Goal: Use online tool/utility: Use online tool/utility

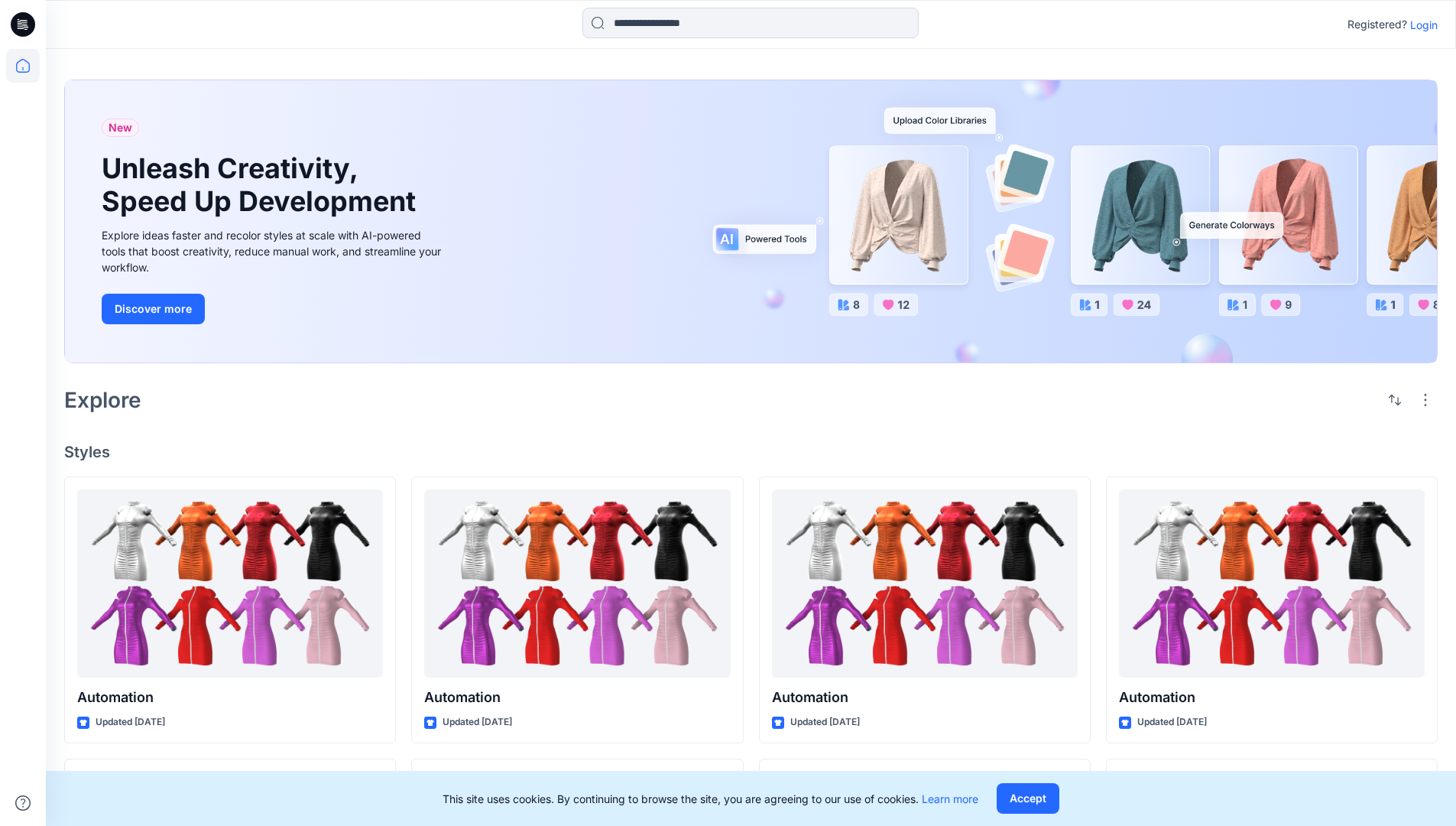
click at [1420, 24] on p "Login" at bounding box center [1425, 24] width 28 height 16
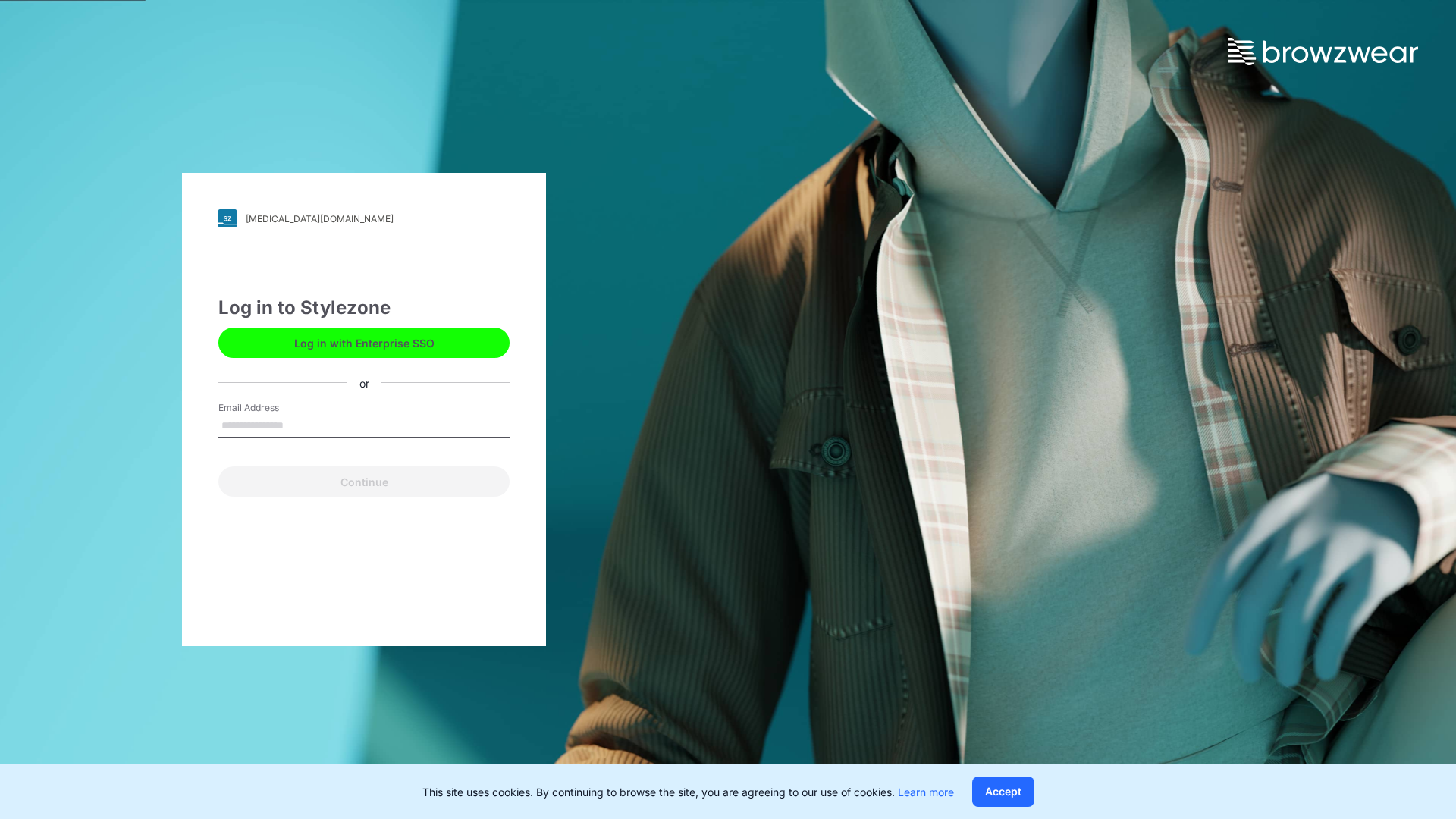
click at [300, 424] on input "Email Address" at bounding box center [364, 426] width 291 height 23
type input "**********"
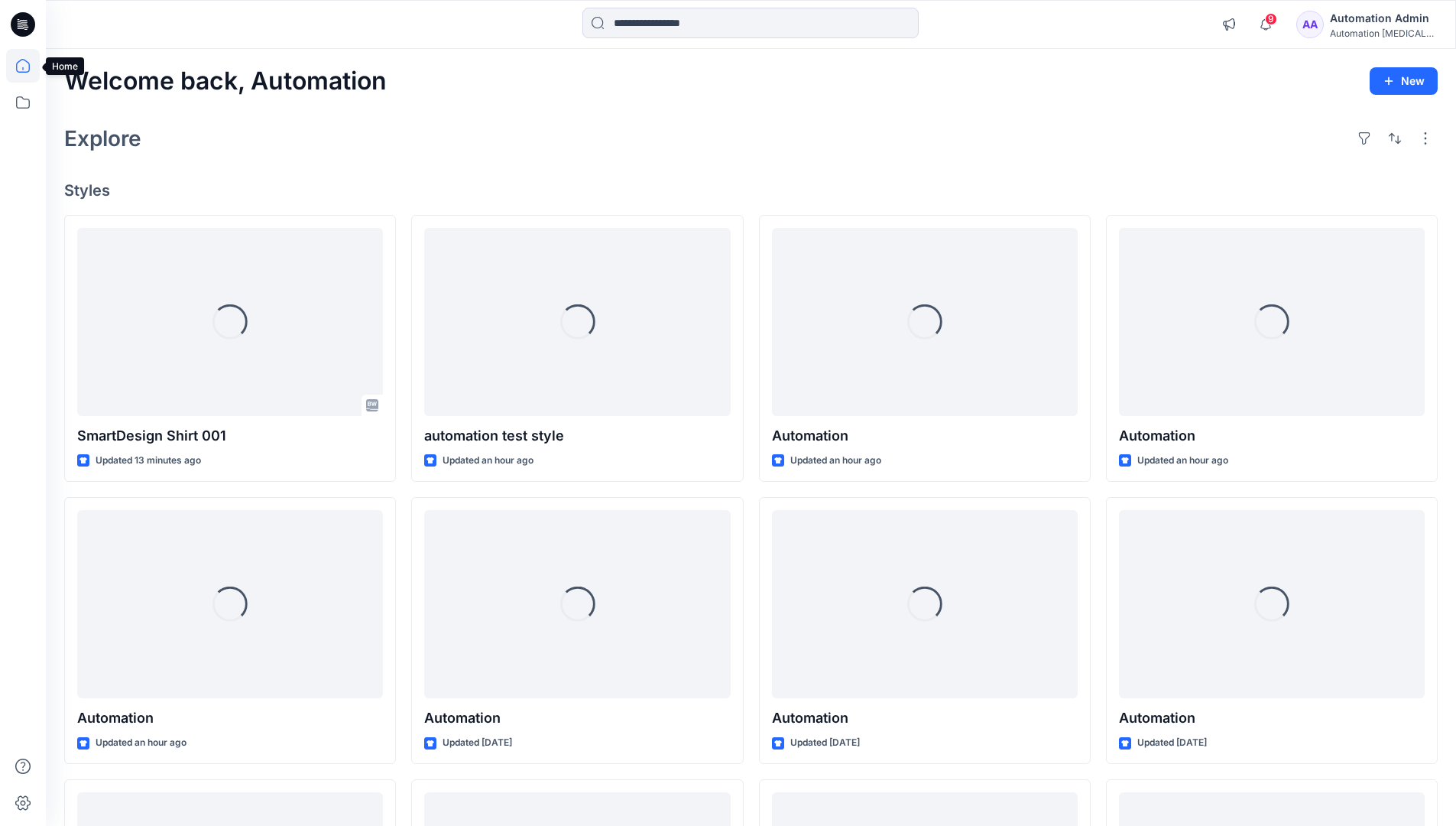
click at [29, 65] on icon at bounding box center [23, 65] width 14 height 14
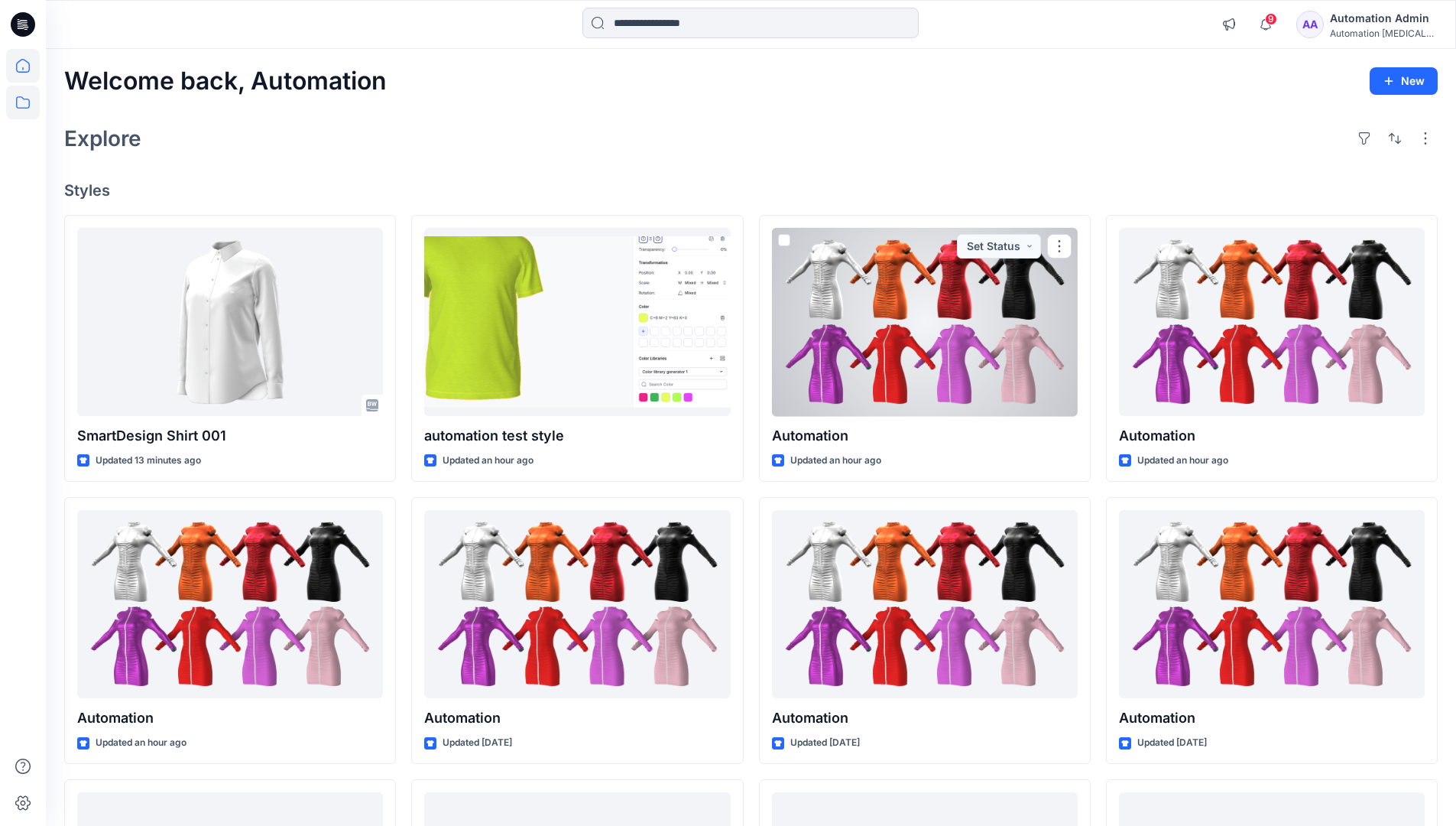
click at [22, 106] on icon at bounding box center [23, 102] width 34 height 34
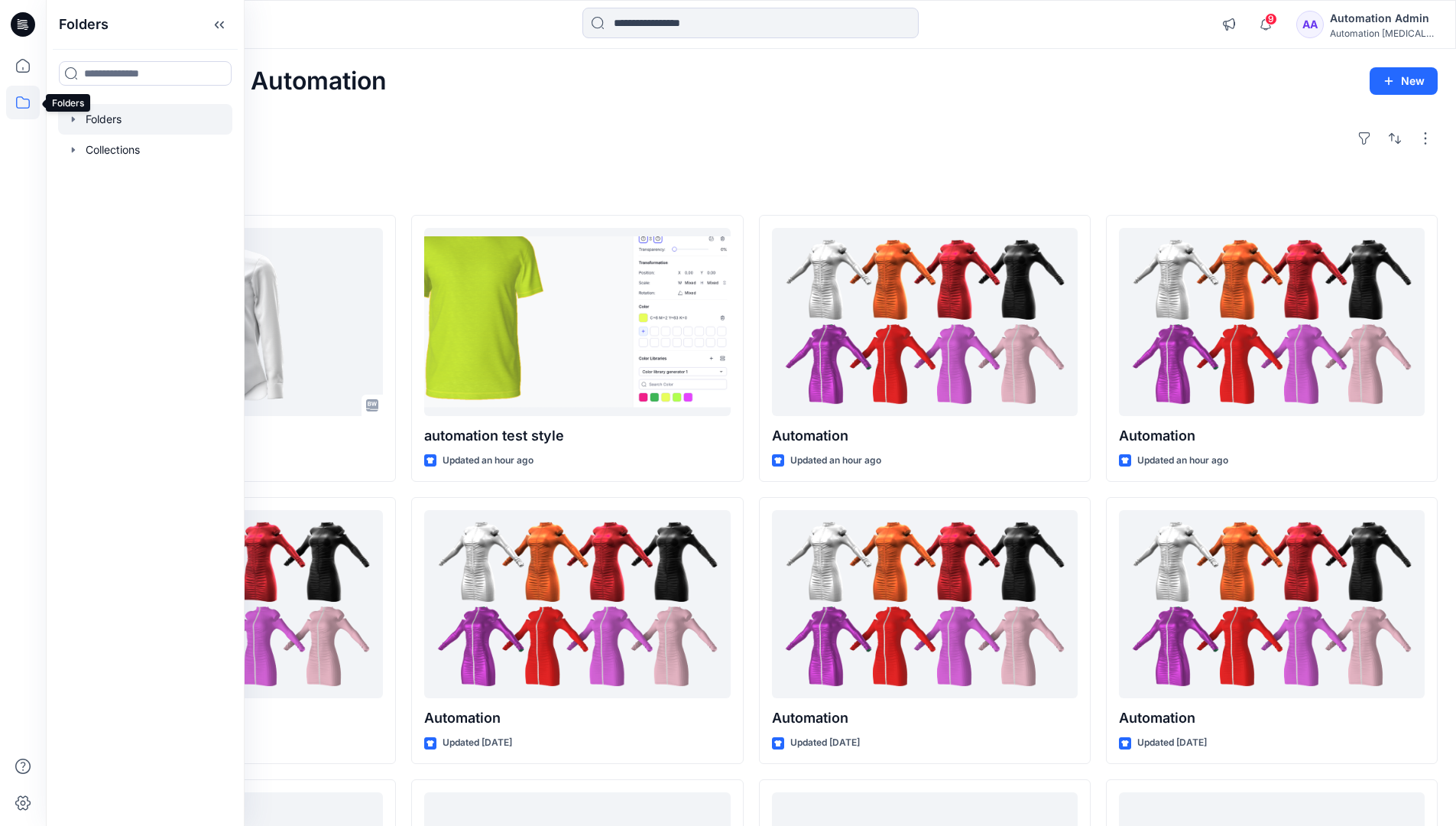
click at [172, 118] on div at bounding box center [146, 119] width 175 height 31
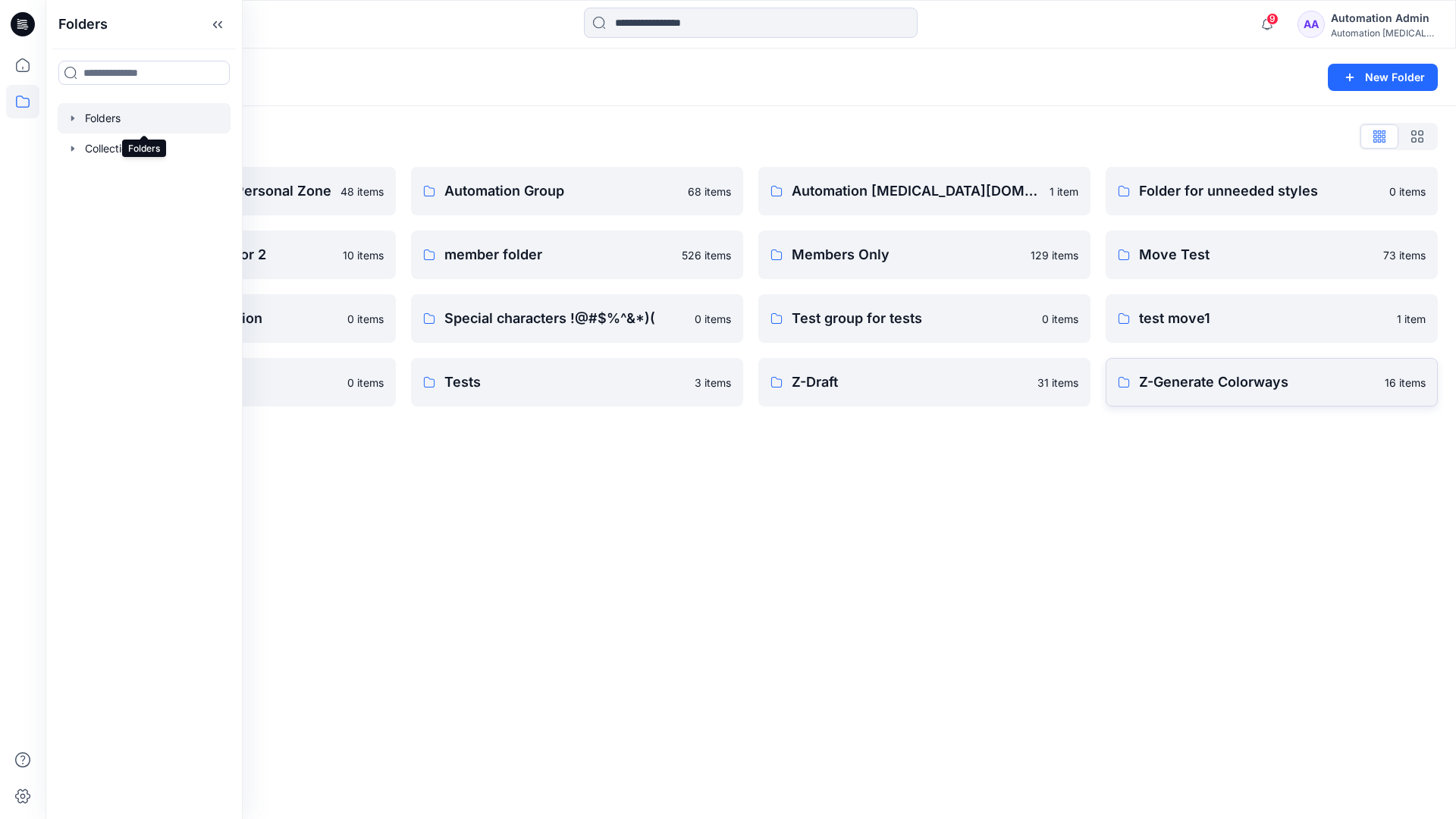
click at [1279, 390] on p "Z-Generate Colorways" at bounding box center [1257, 382] width 236 height 22
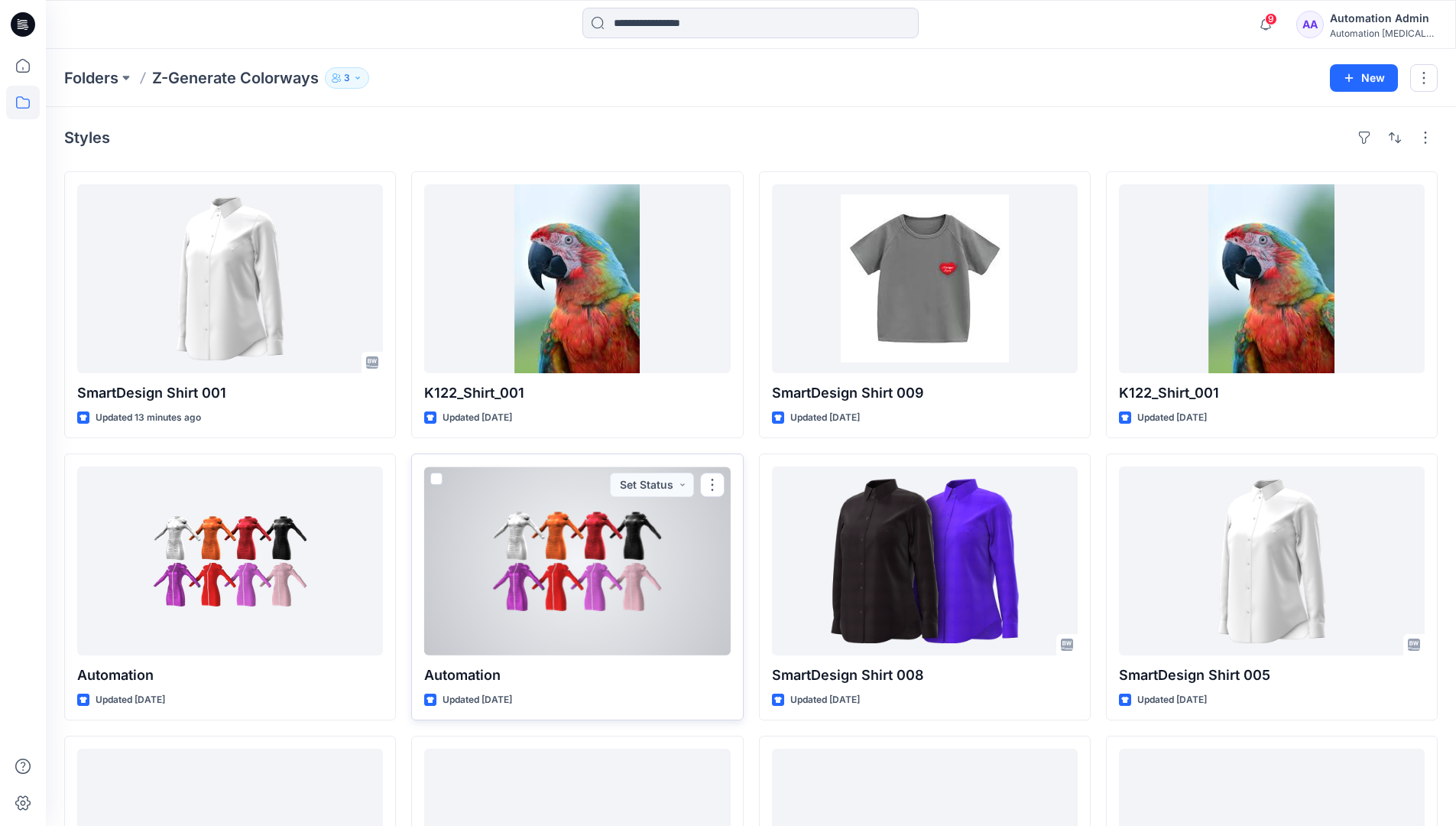
click at [437, 478] on span at bounding box center [436, 478] width 12 height 12
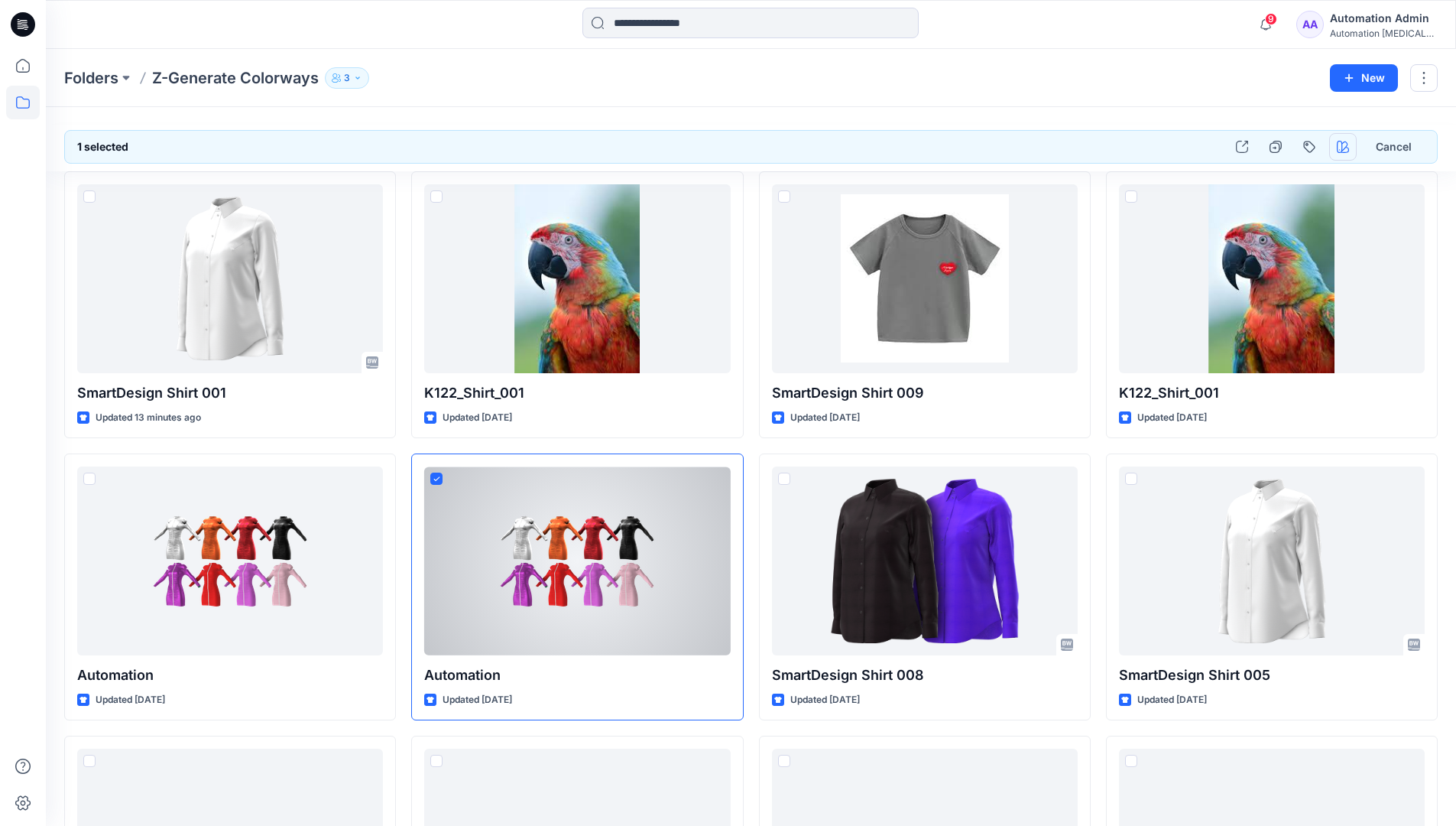
click at [1343, 143] on icon "button" at bounding box center [1343, 147] width 12 height 12
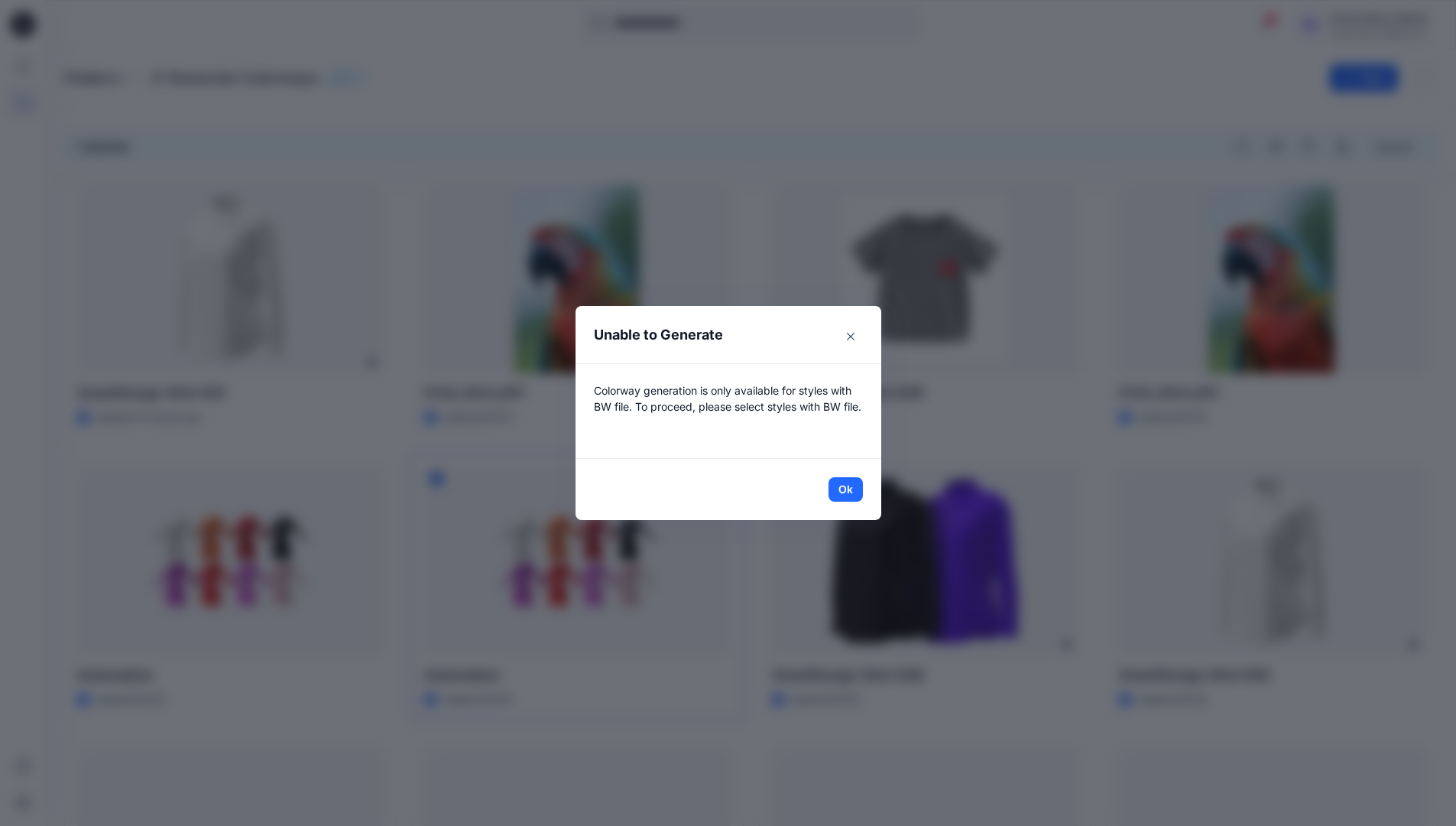
click at [773, 337] on header "Unable to Generate" at bounding box center [729, 334] width 306 height 58
click at [852, 488] on button "Ok" at bounding box center [845, 490] width 34 height 24
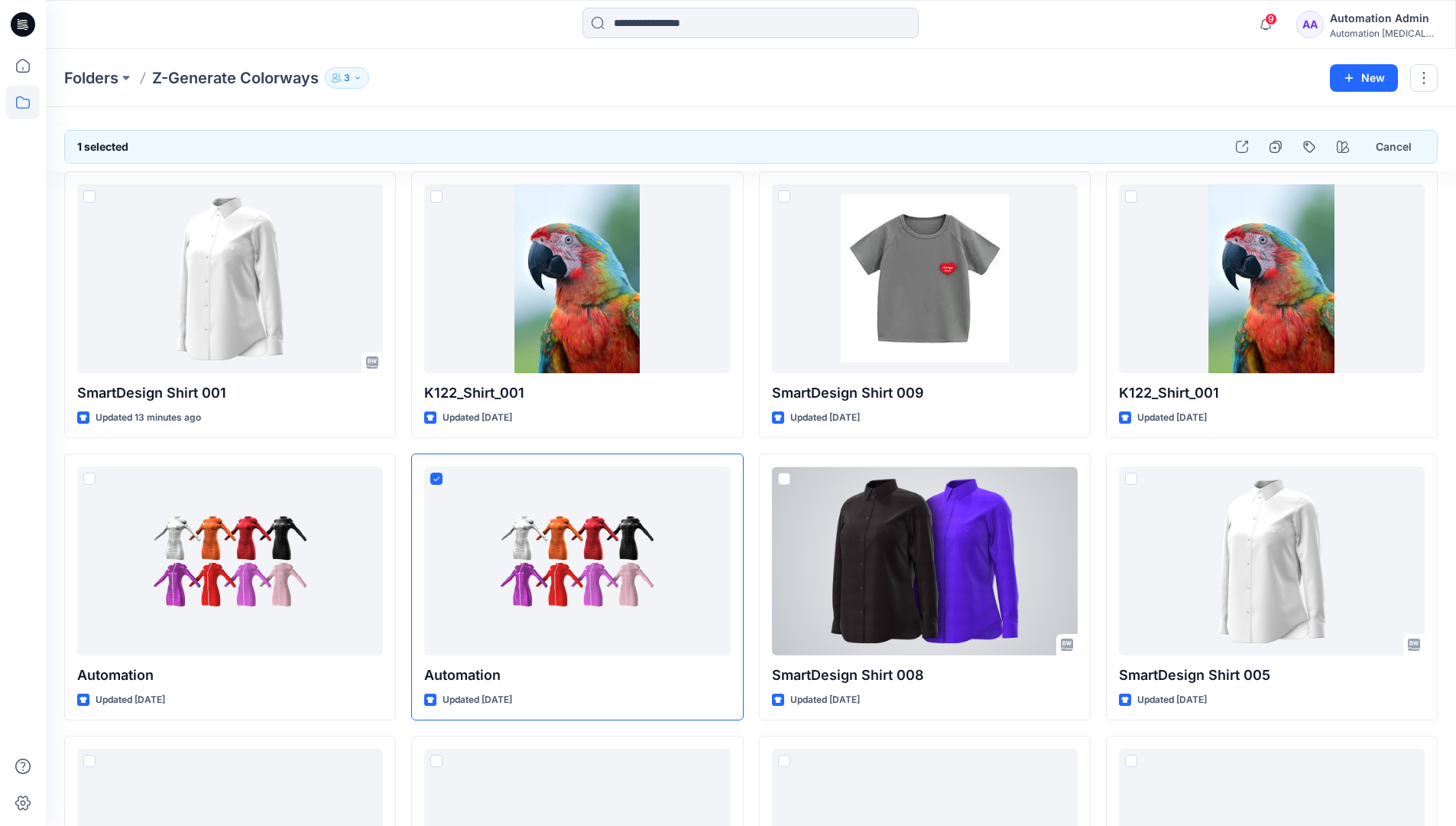
click at [1400, 28] on div "Automation [MEDICAL_DATA]..." at bounding box center [1384, 33] width 107 height 11
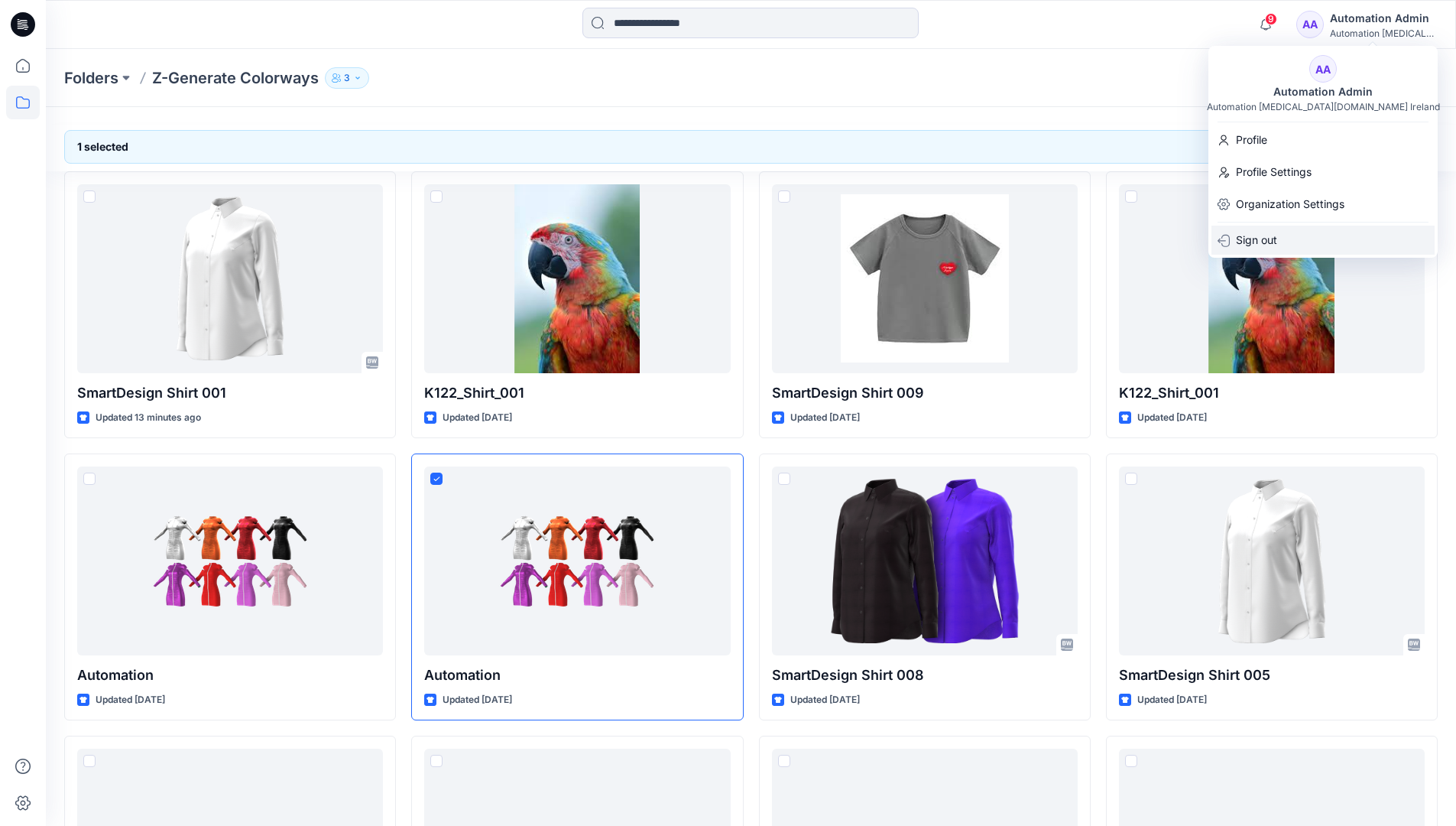
click at [1315, 242] on div "Sign out" at bounding box center [1323, 239] width 223 height 29
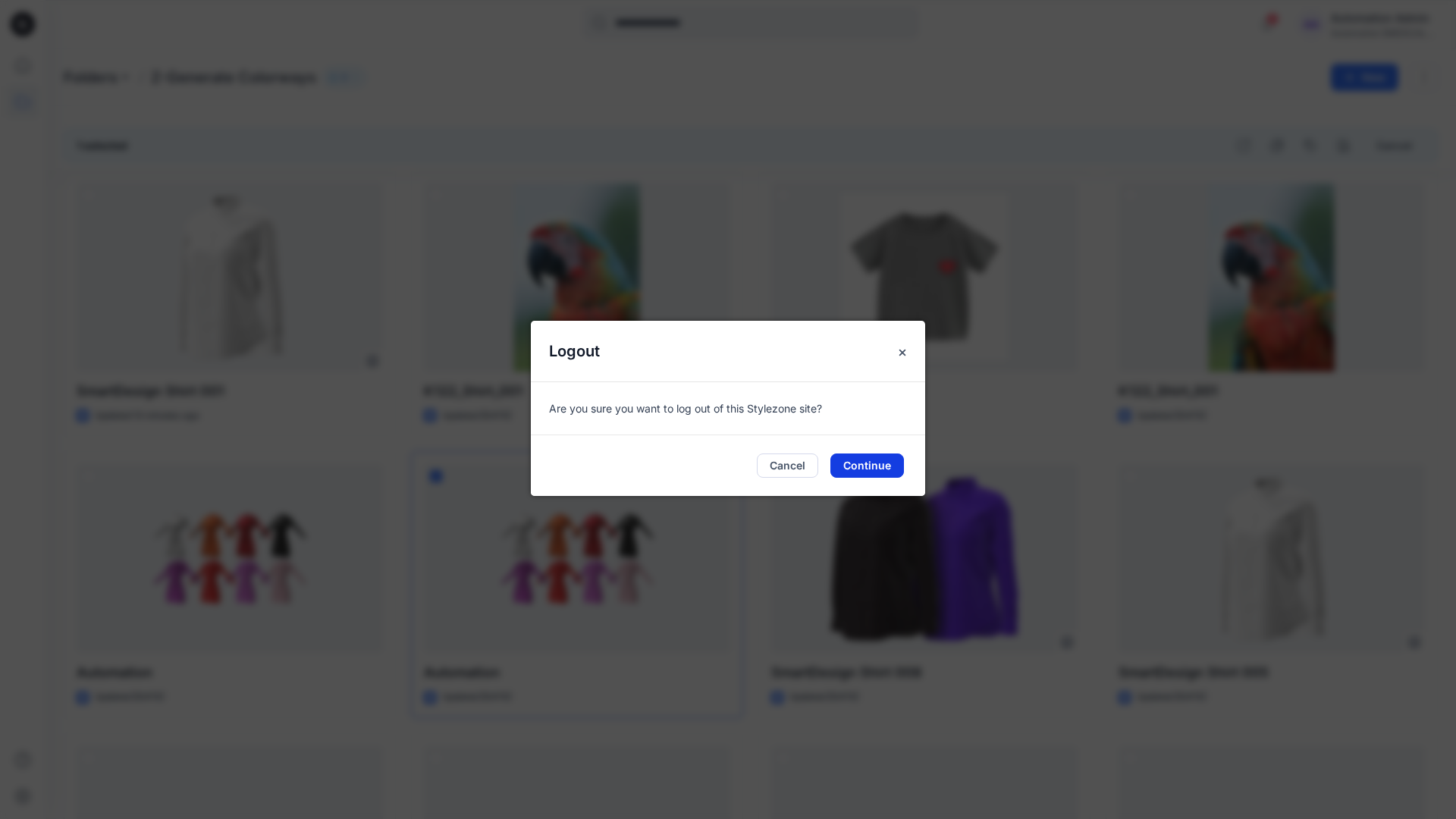
click at [873, 465] on button "Continue" at bounding box center [867, 466] width 74 height 24
